Goal: Find specific page/section: Find specific page/section

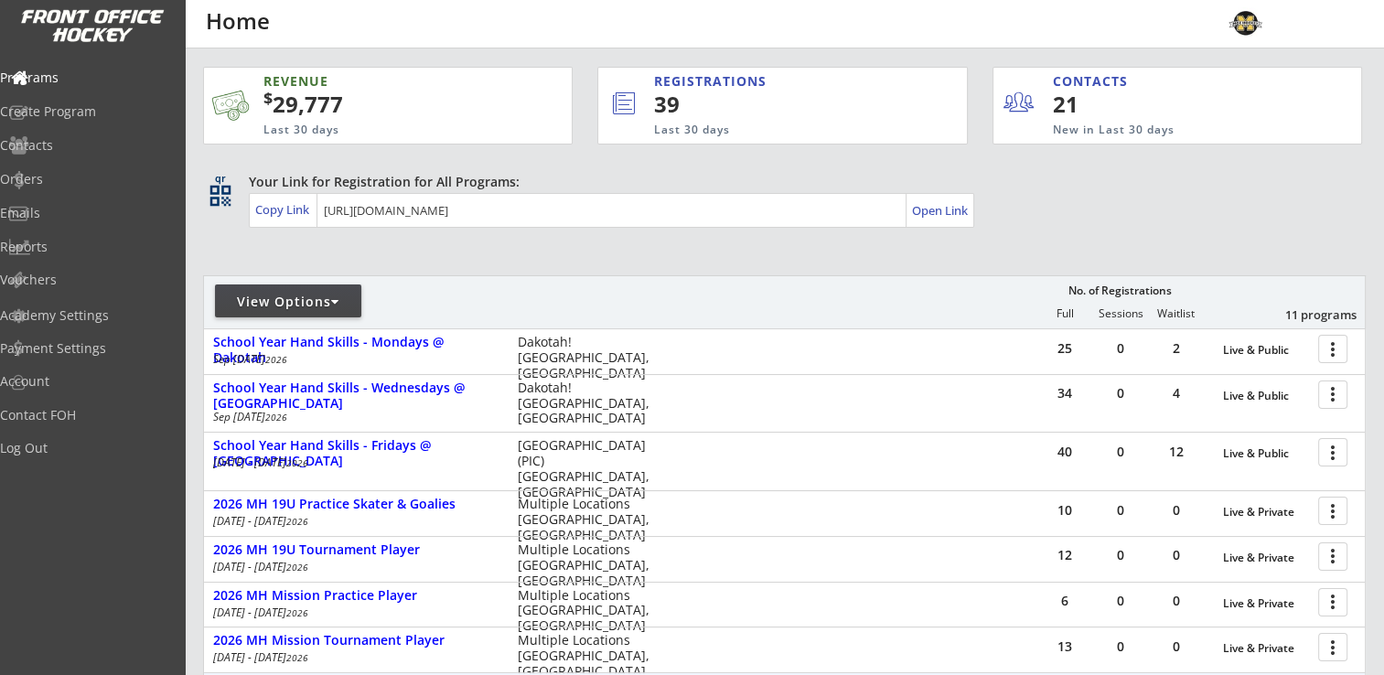
scroll to position [274, 0]
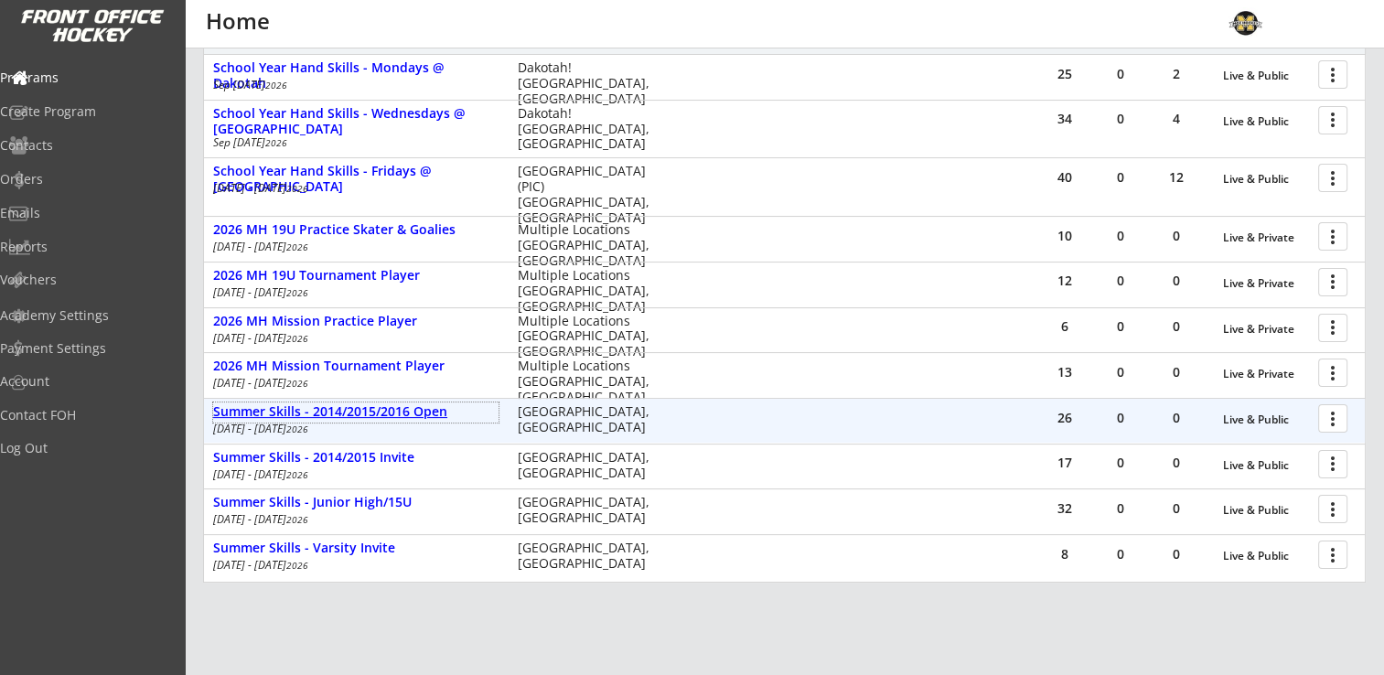
click at [389, 413] on div "Summer Skills - 2014/2015/2016 Open" at bounding box center [355, 412] width 285 height 16
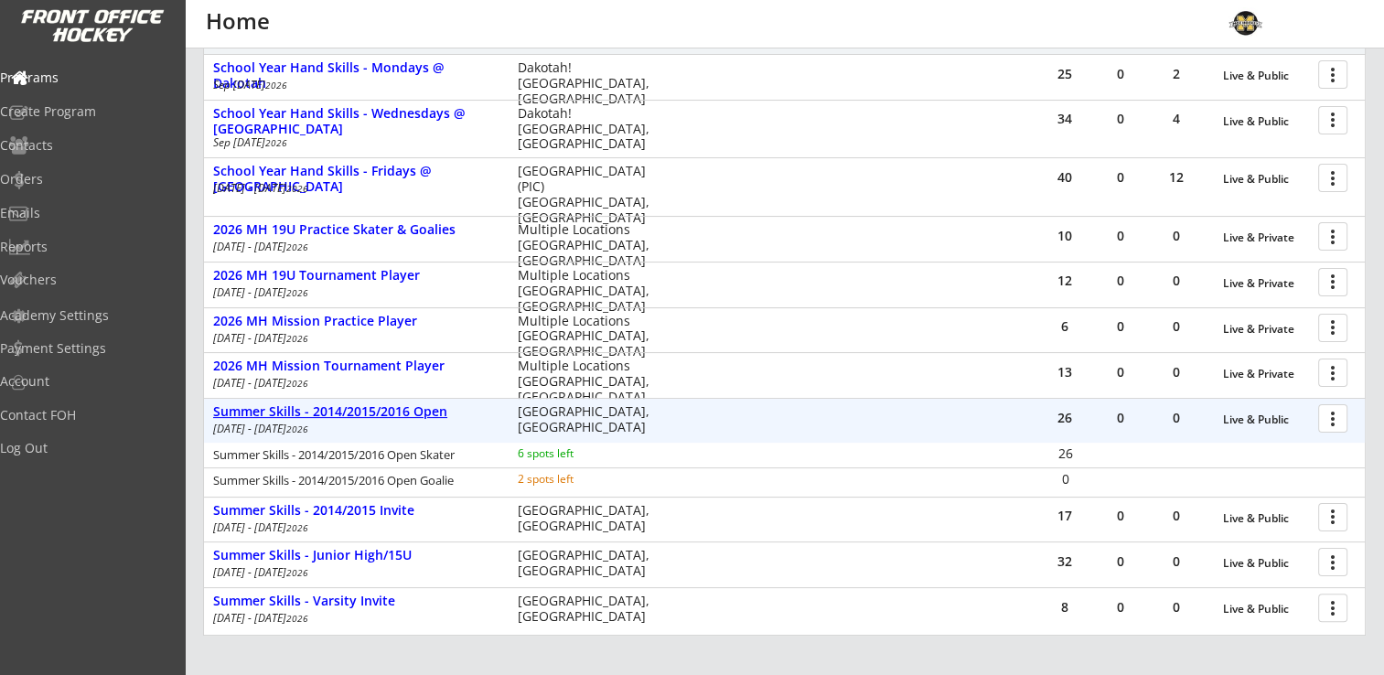
click at [389, 413] on div "Summer Skills - 2014/2015/2016 Open" at bounding box center [355, 412] width 285 height 16
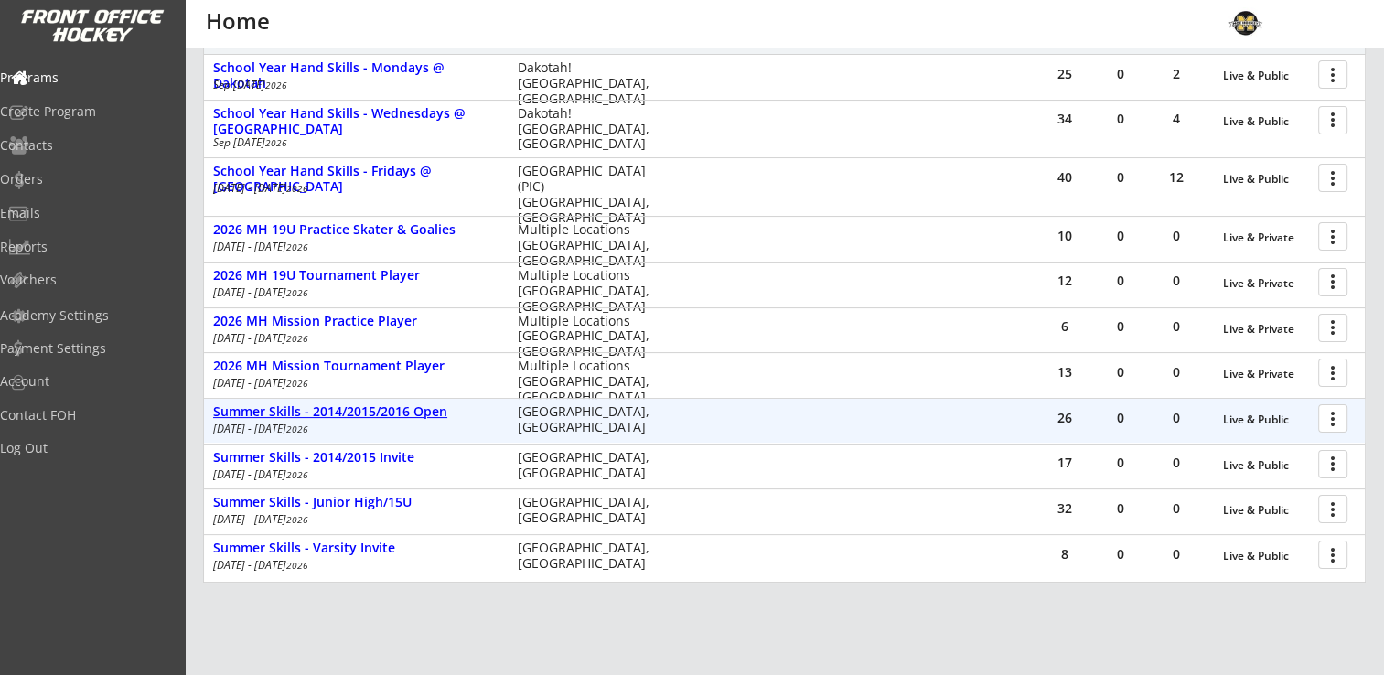
click at [389, 413] on div "Summer Skills - 2014/2015/2016 Open" at bounding box center [355, 412] width 285 height 16
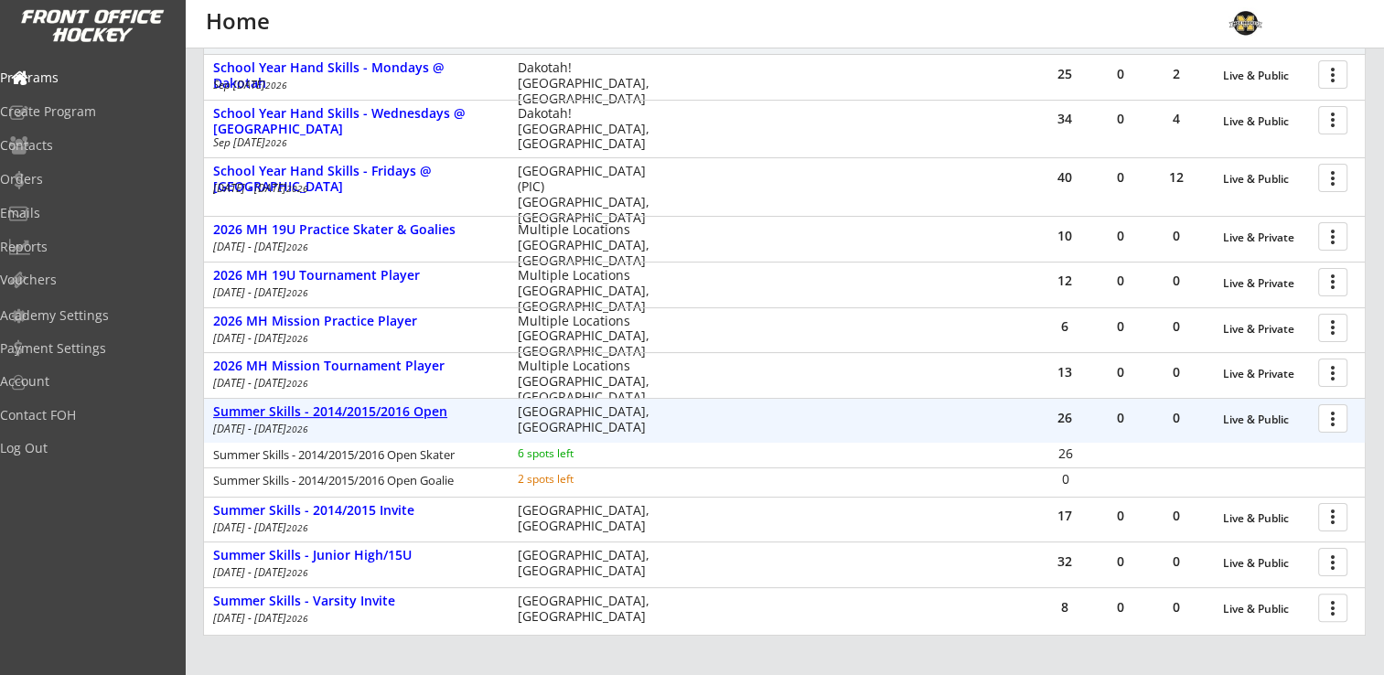
click at [389, 413] on div "Summer Skills - 2014/2015/2016 Open" at bounding box center [355, 412] width 285 height 16
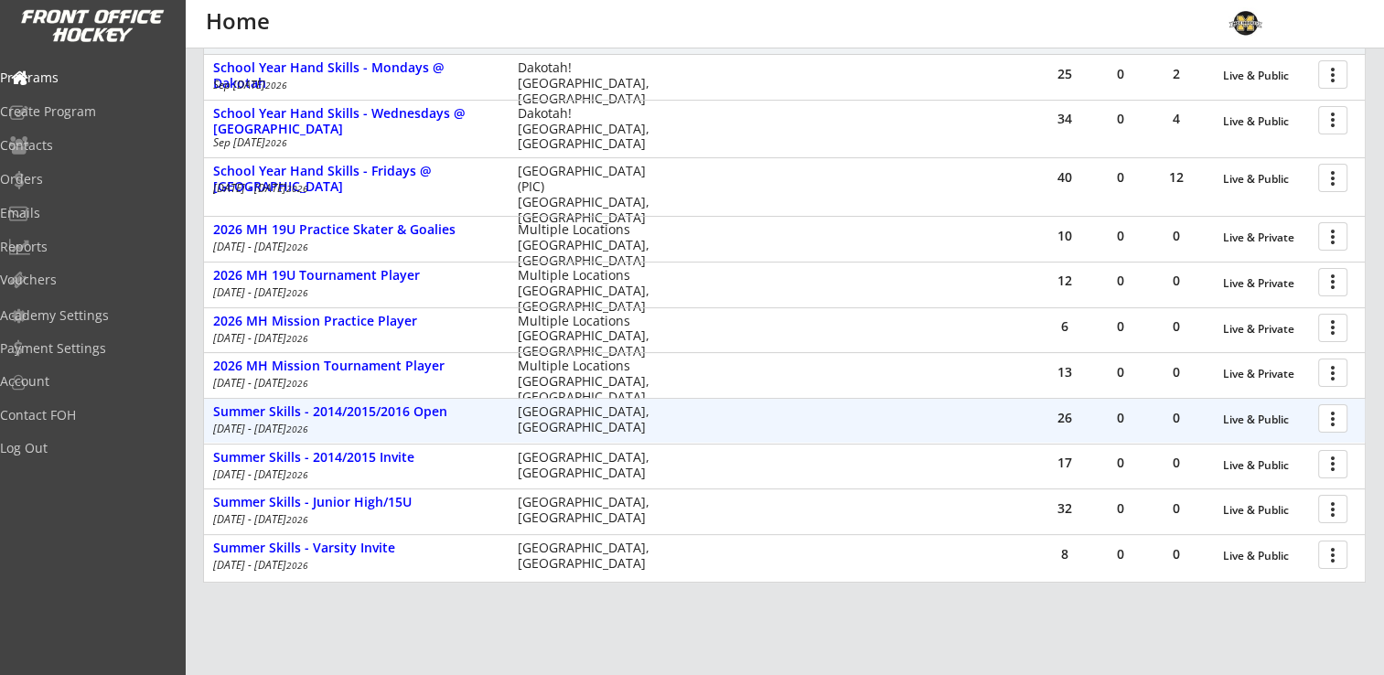
click at [1329, 419] on div at bounding box center [1336, 418] width 32 height 32
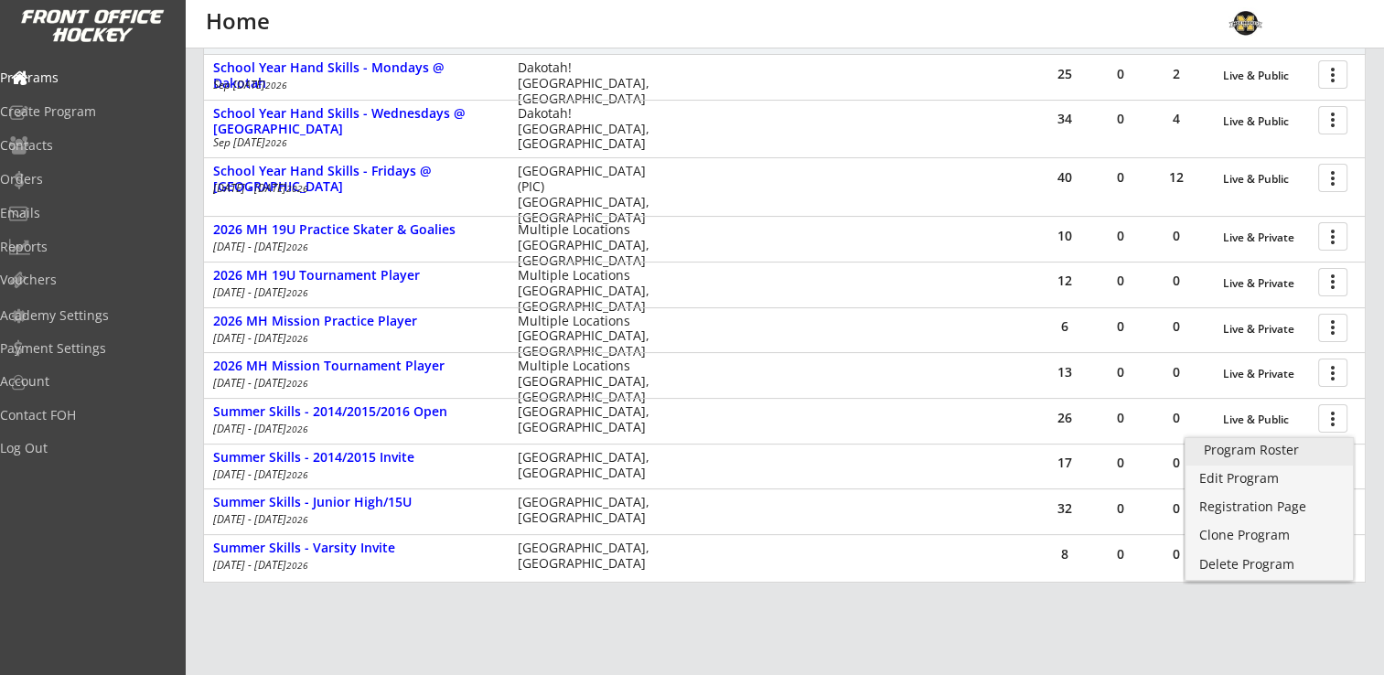
click at [1250, 450] on div "Program Roster" at bounding box center [1269, 450] width 131 height 13
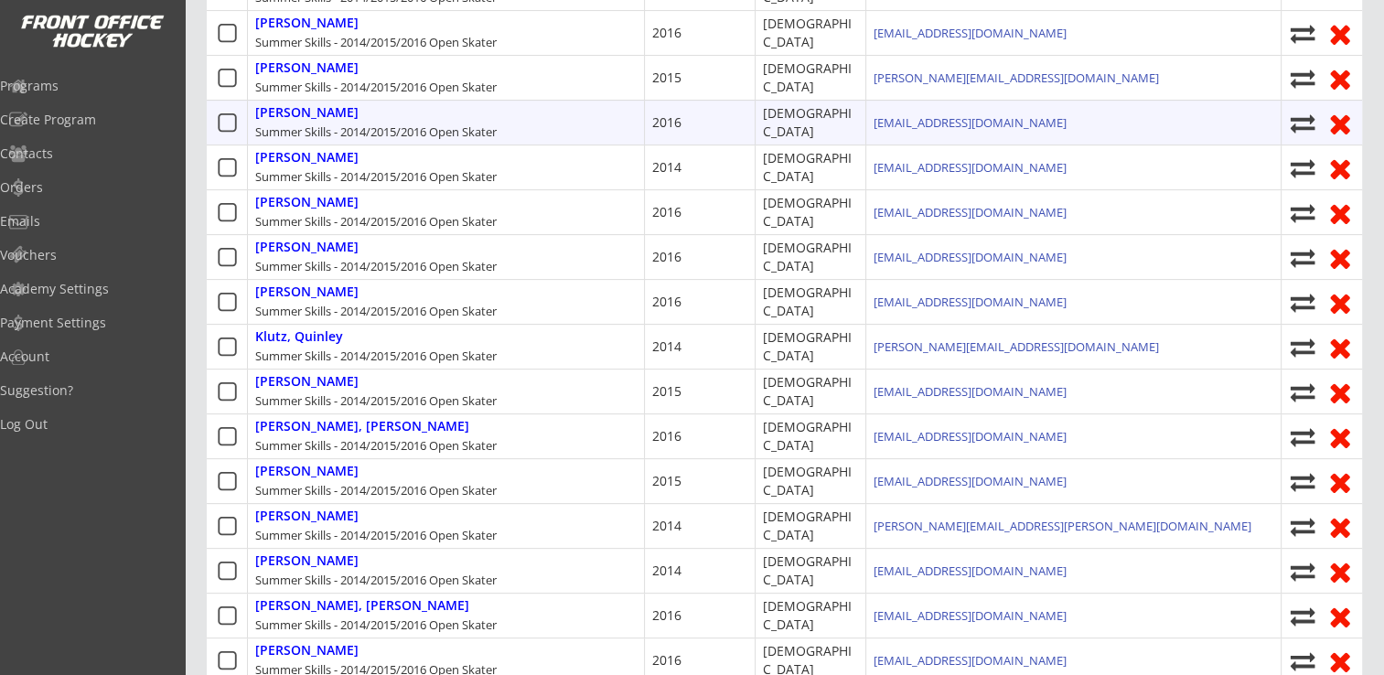
scroll to position [732, 0]
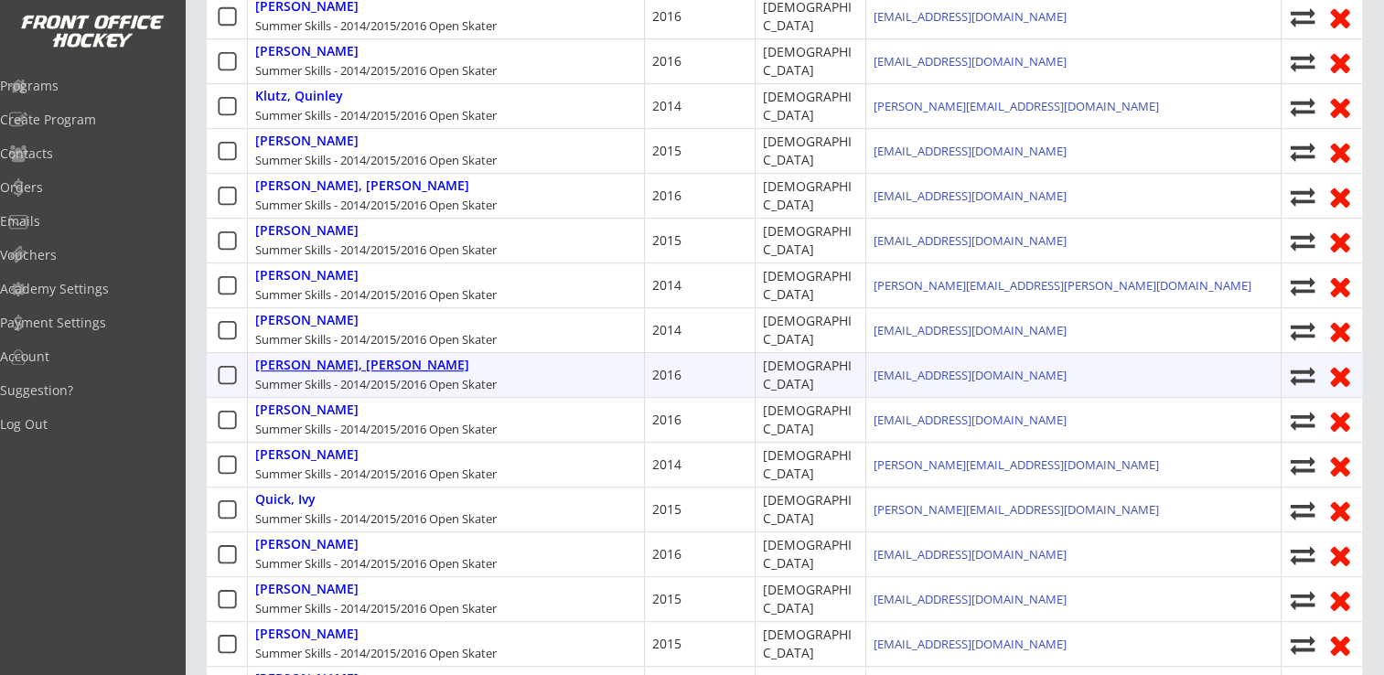
click at [328, 362] on div "O'brien, Reagan" at bounding box center [362, 366] width 214 height 16
select select ""Youth Medium""
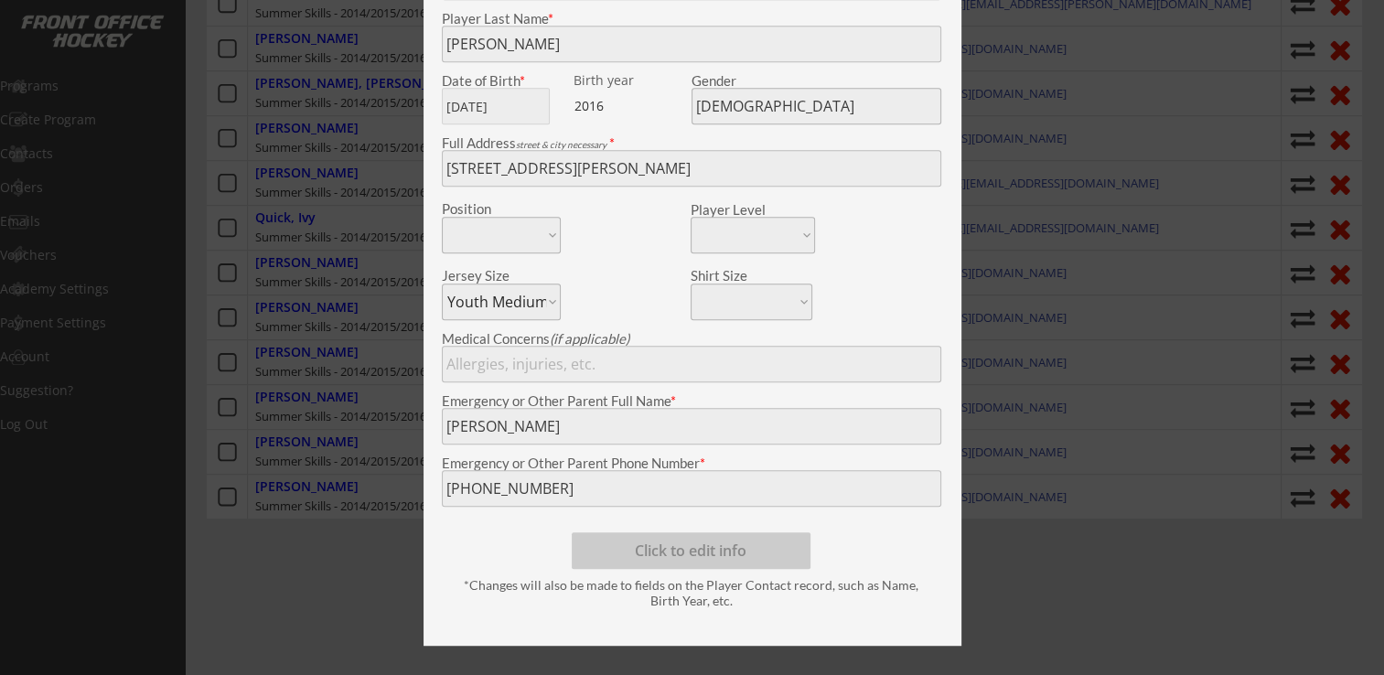
scroll to position [556, 0]
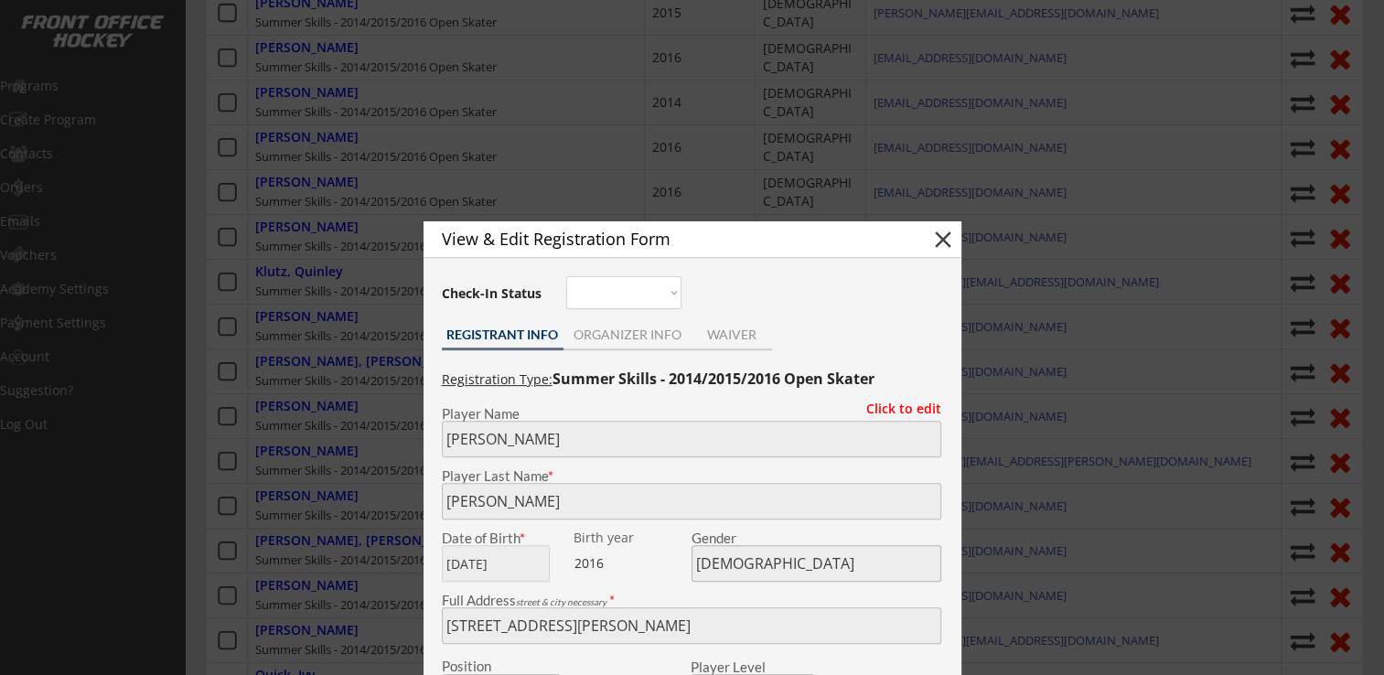
click at [940, 240] on button "close" at bounding box center [943, 239] width 27 height 27
select select ""PLACEHOLDER_1427118222253""
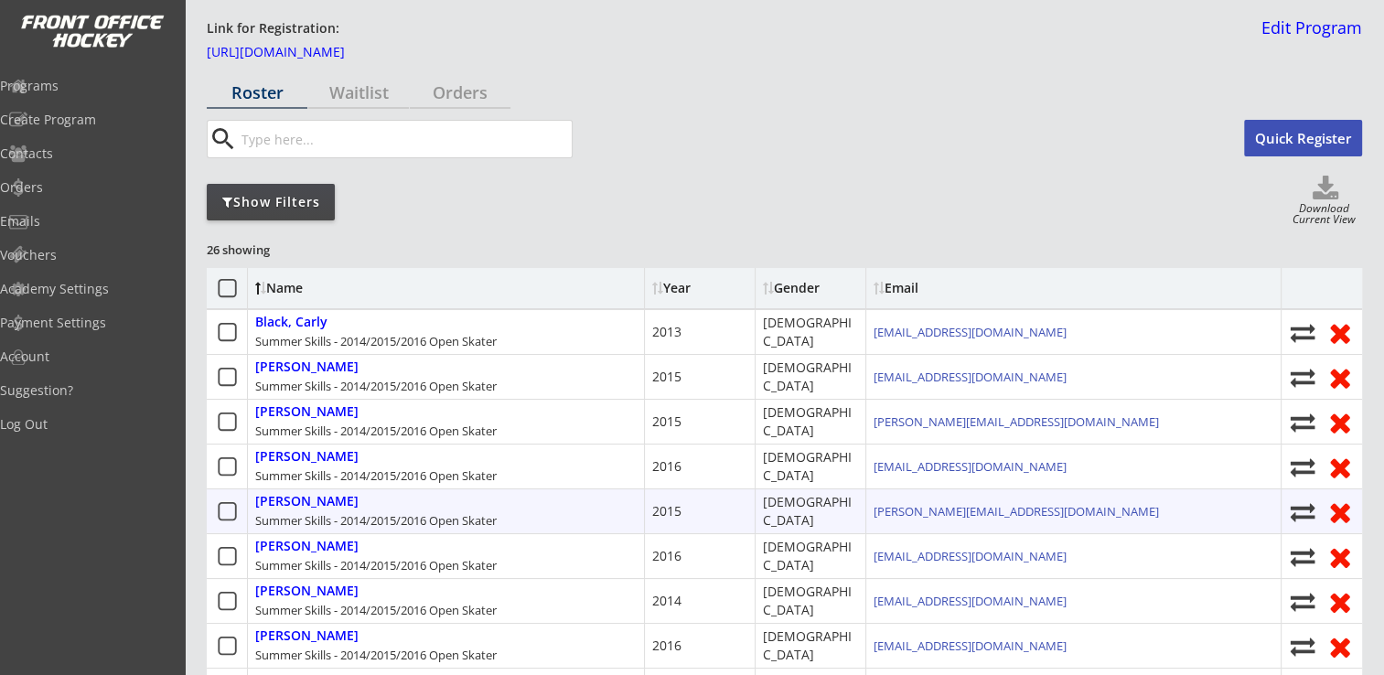
scroll to position [0, 0]
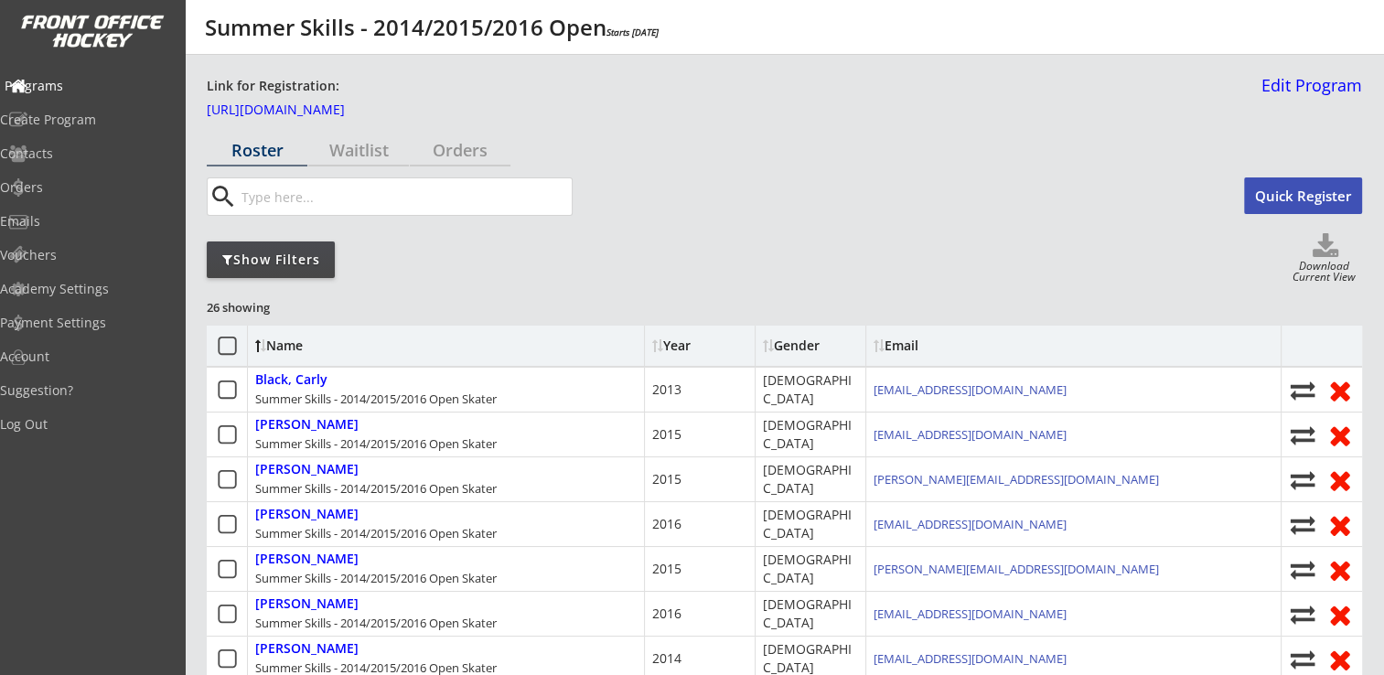
click at [86, 86] on div "Programs" at bounding box center [87, 86] width 165 height 13
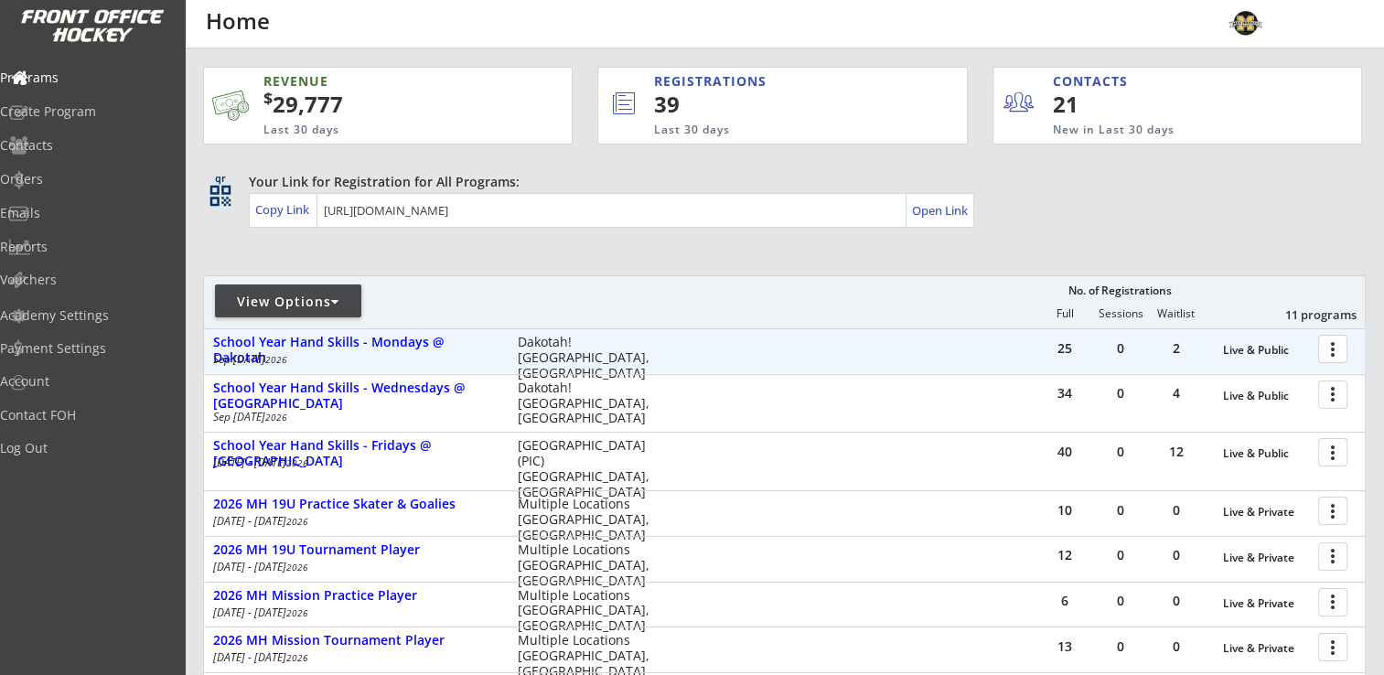
scroll to position [346, 0]
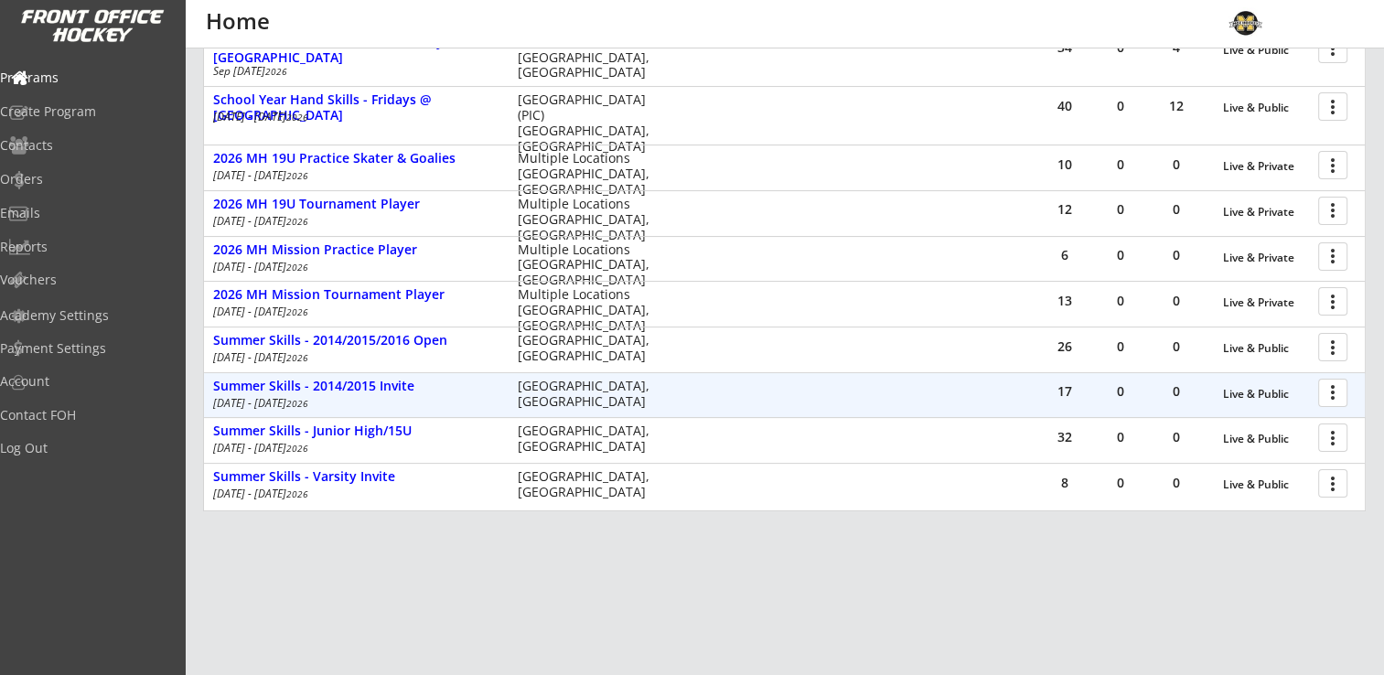
drag, startPoint x: 1353, startPoint y: 394, endPoint x: 1335, endPoint y: 396, distance: 18.4
click at [1351, 394] on div "more_vert" at bounding box center [1334, 393] width 39 height 37
click at [1335, 396] on div at bounding box center [1336, 392] width 32 height 32
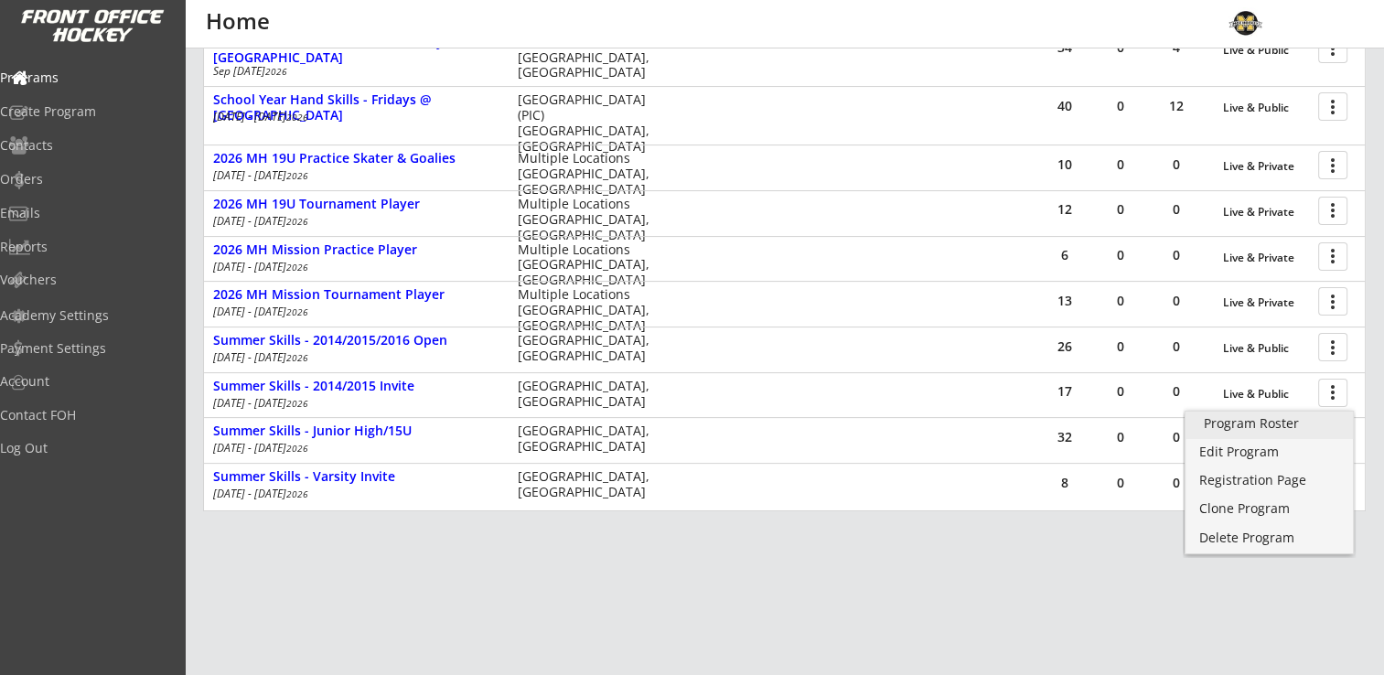
click at [1312, 415] on link "Program Roster" at bounding box center [1269, 425] width 167 height 27
